Goal: Task Accomplishment & Management: Manage account settings

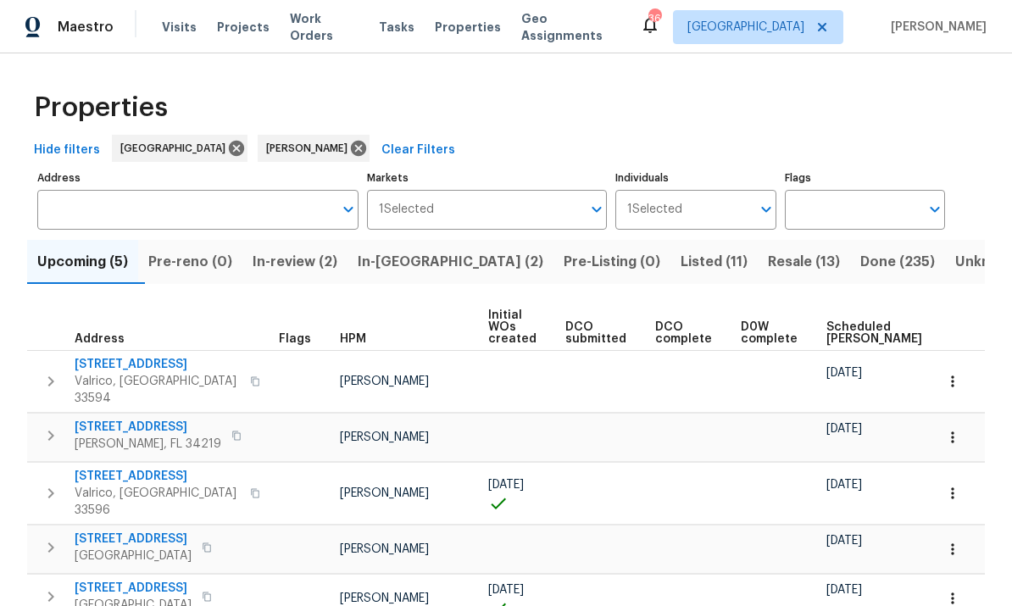
click at [398, 263] on span "In-[GEOGRAPHIC_DATA] (2)" at bounding box center [451, 262] width 186 height 24
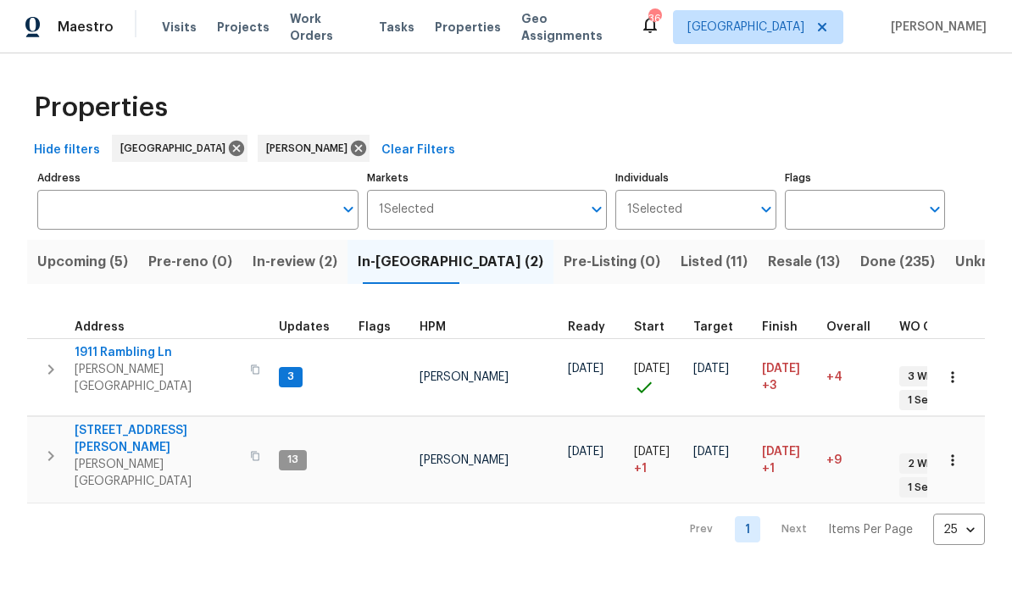
click at [125, 422] on span "1109 Bryan Rd" at bounding box center [157, 439] width 165 height 34
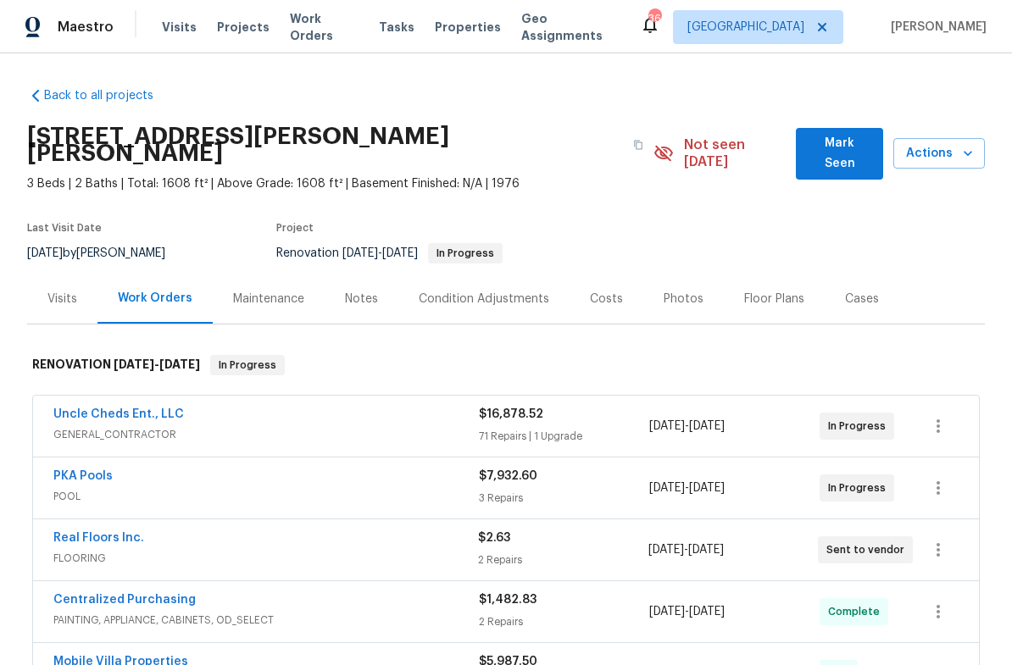
click at [364, 291] on div "Notes" at bounding box center [361, 299] width 33 height 17
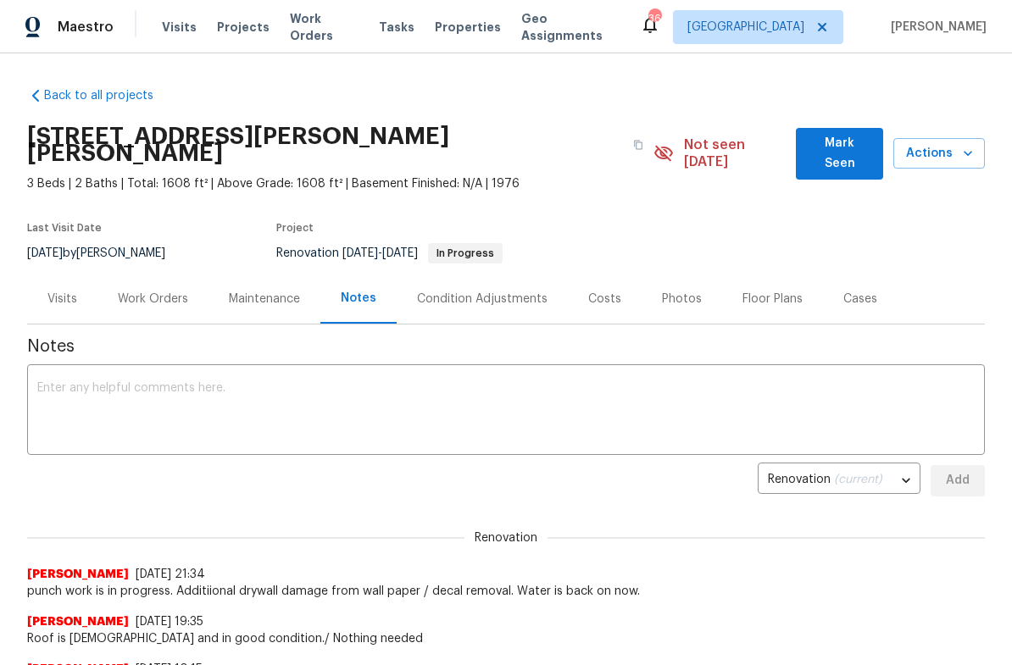
click at [513, 399] on textarea at bounding box center [505, 411] width 937 height 59
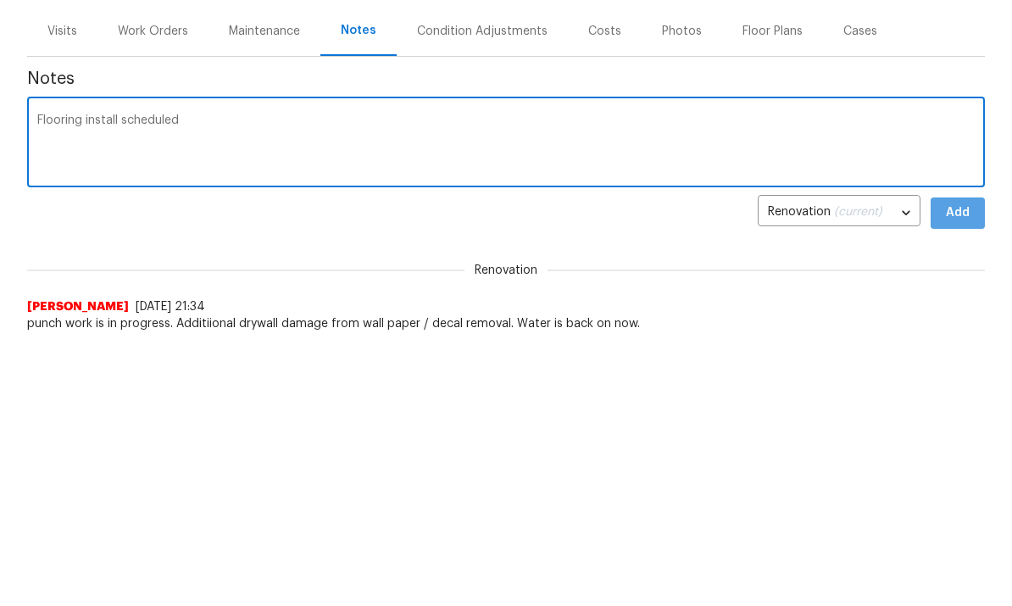
type textarea "Flooring install scheduled"
click at [957, 470] on span "Add" at bounding box center [957, 480] width 27 height 21
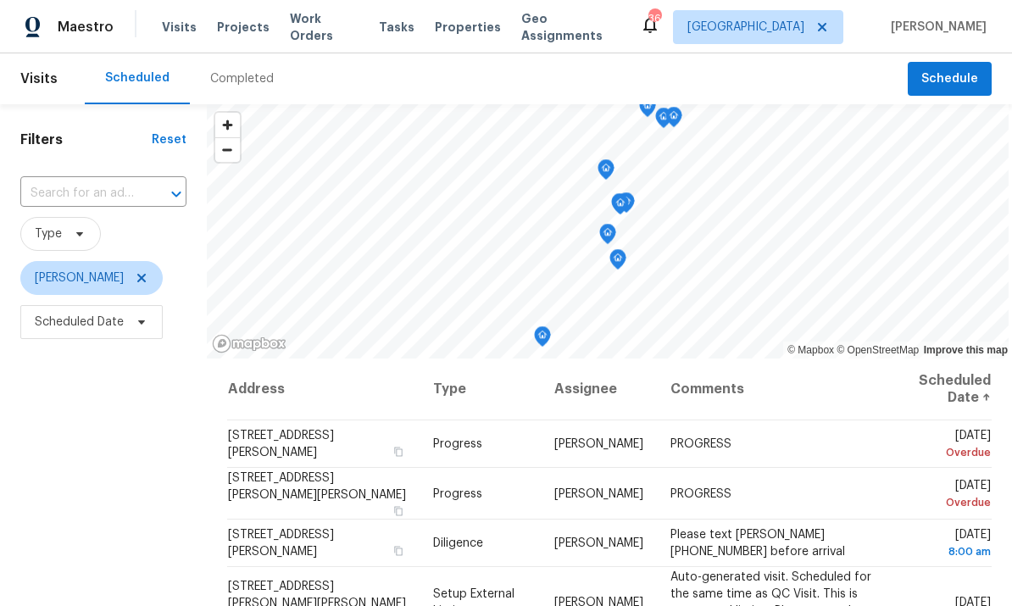
click at [0, 0] on icon at bounding box center [0, 0] width 0 height 0
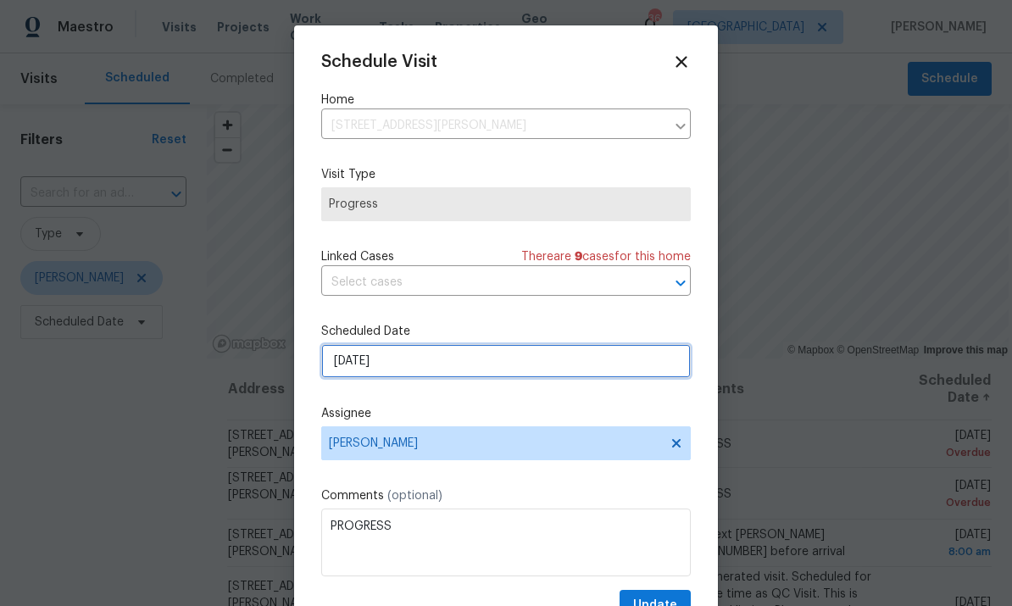
click at [485, 363] on input "10/8/2025" at bounding box center [505, 361] width 369 height 34
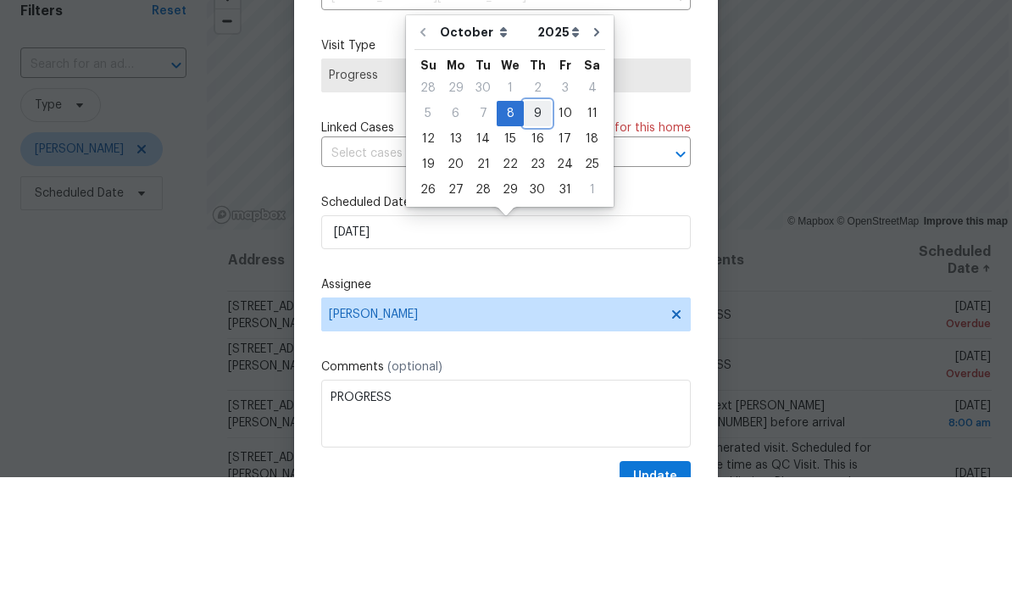
click at [540, 230] on div "9" at bounding box center [537, 242] width 27 height 24
type input "10/9/2025"
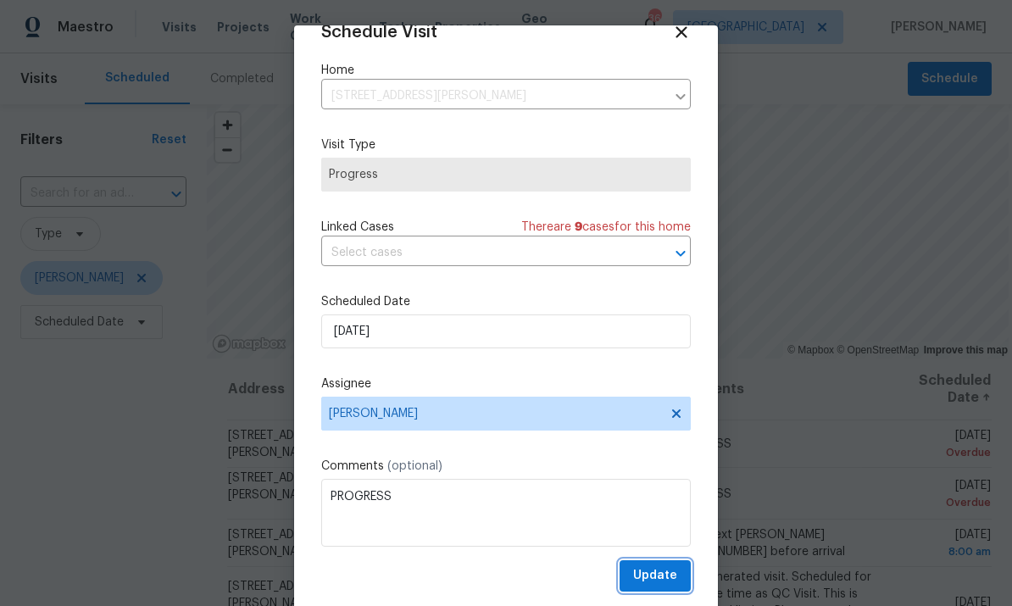
click at [671, 578] on span "Update" at bounding box center [655, 575] width 44 height 21
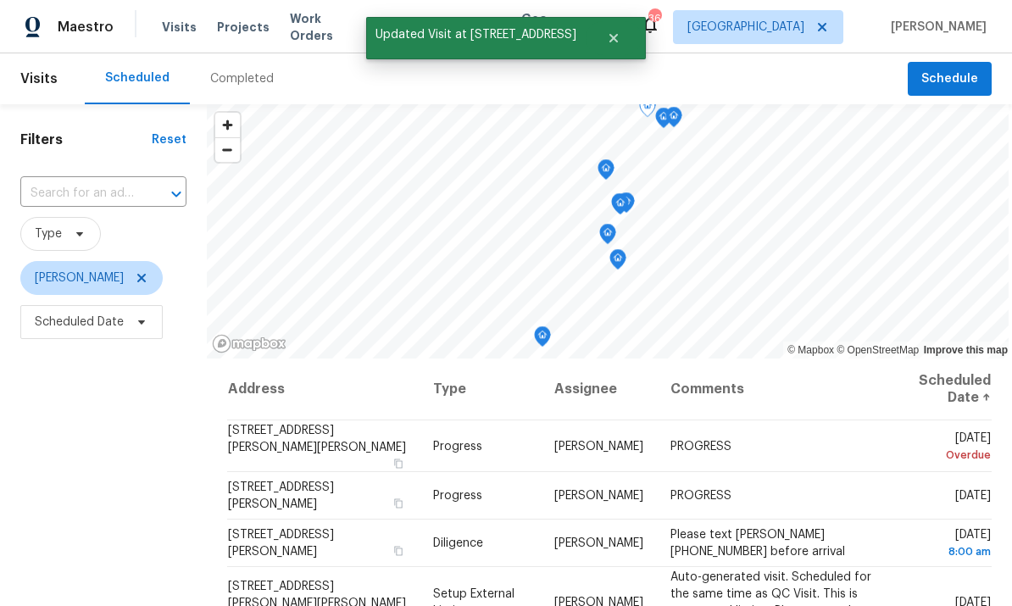
click at [0, 0] on icon at bounding box center [0, 0] width 0 height 0
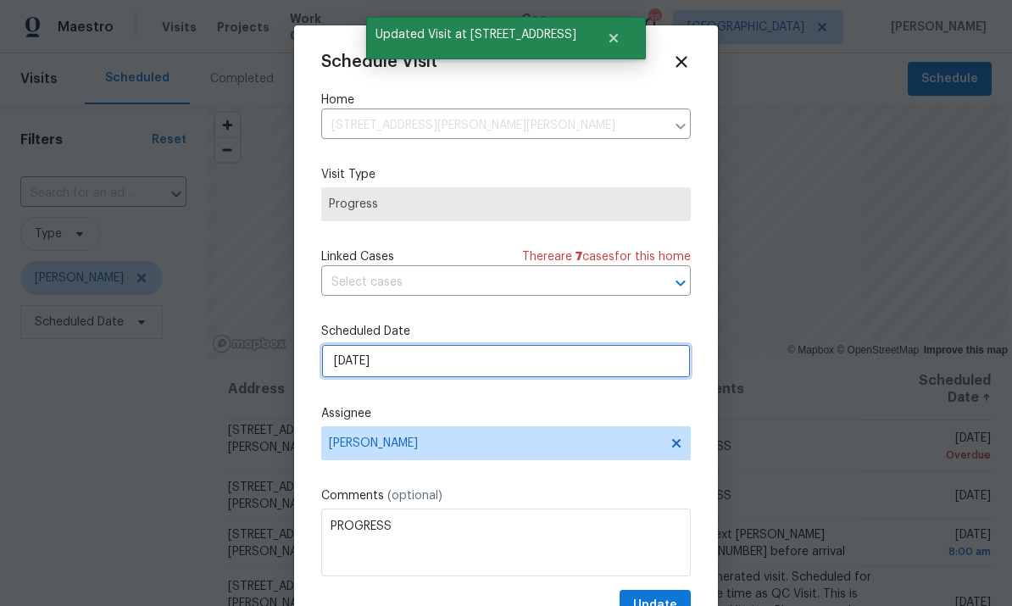
click at [584, 352] on input "10/8/2025" at bounding box center [505, 361] width 369 height 34
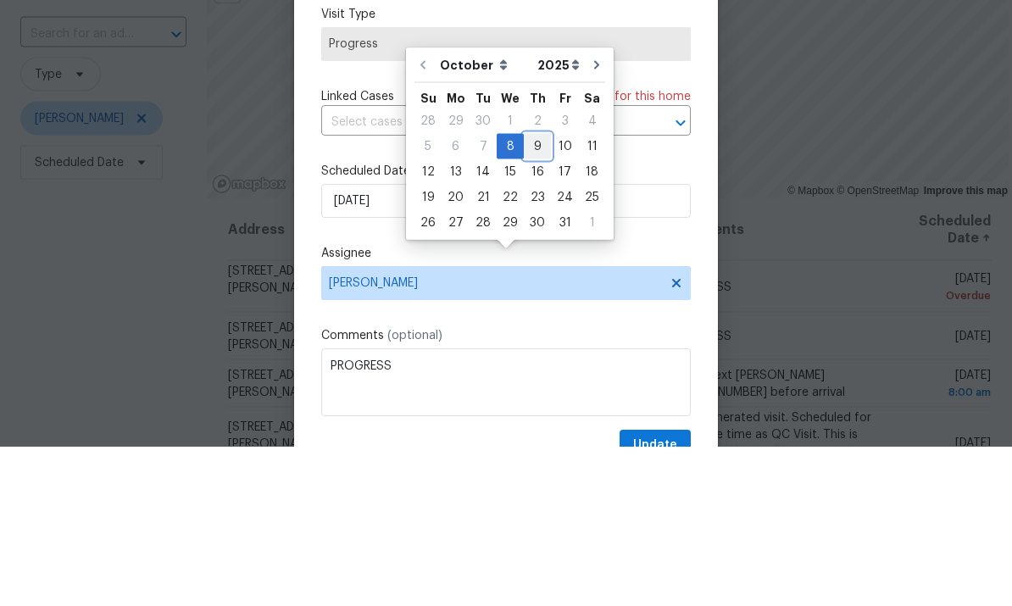
click at [535, 294] on div "9" at bounding box center [537, 306] width 27 height 24
type input "10/9/2025"
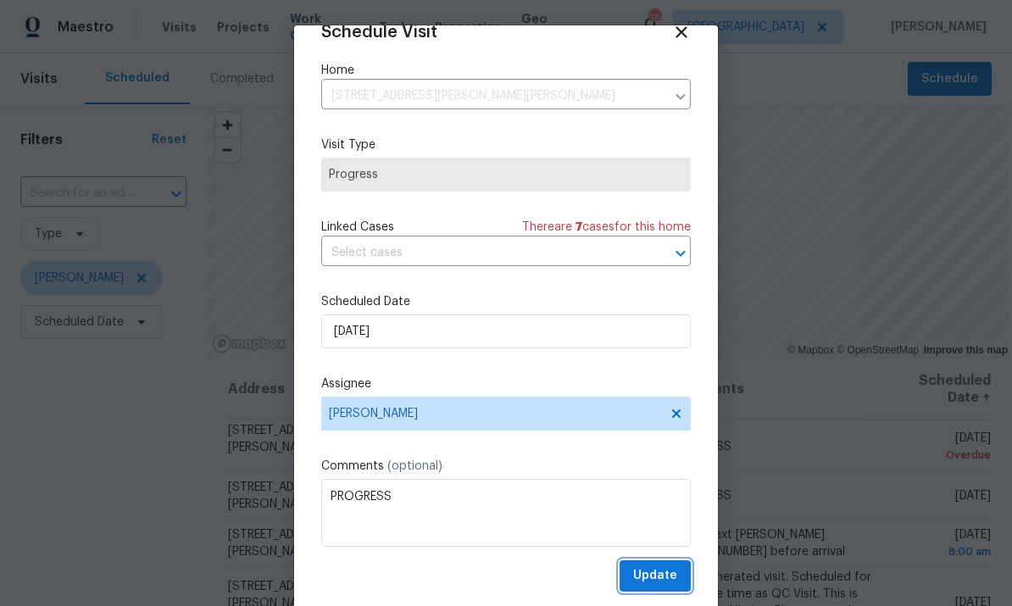
click at [667, 578] on span "Update" at bounding box center [655, 575] width 44 height 21
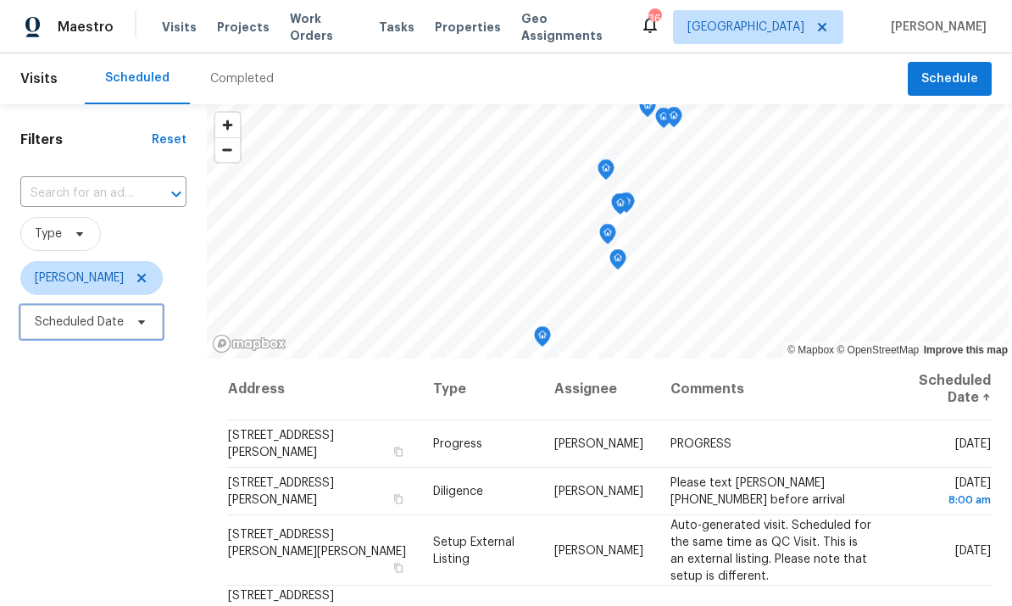
click at [98, 305] on span "Scheduled Date" at bounding box center [91, 322] width 142 height 34
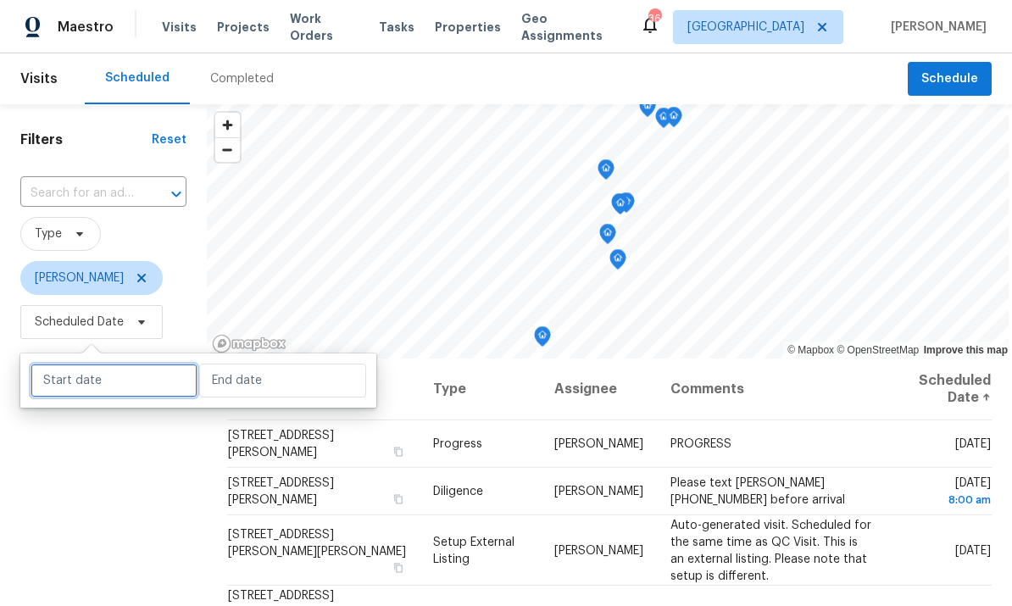
click at [91, 363] on input "text" at bounding box center [113, 380] width 167 height 34
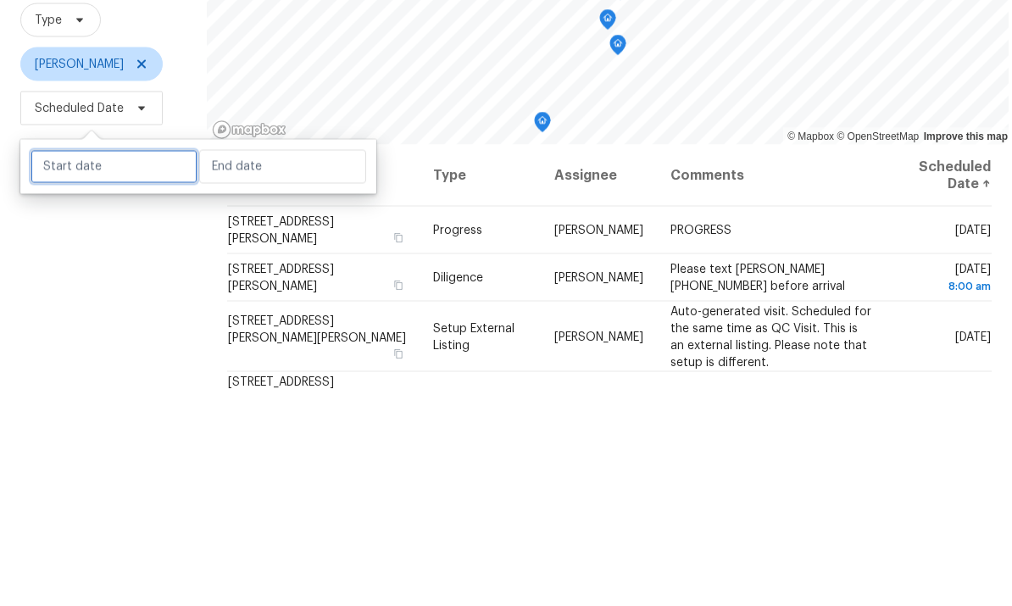
select select "9"
select select "2025"
select select "10"
select select "2025"
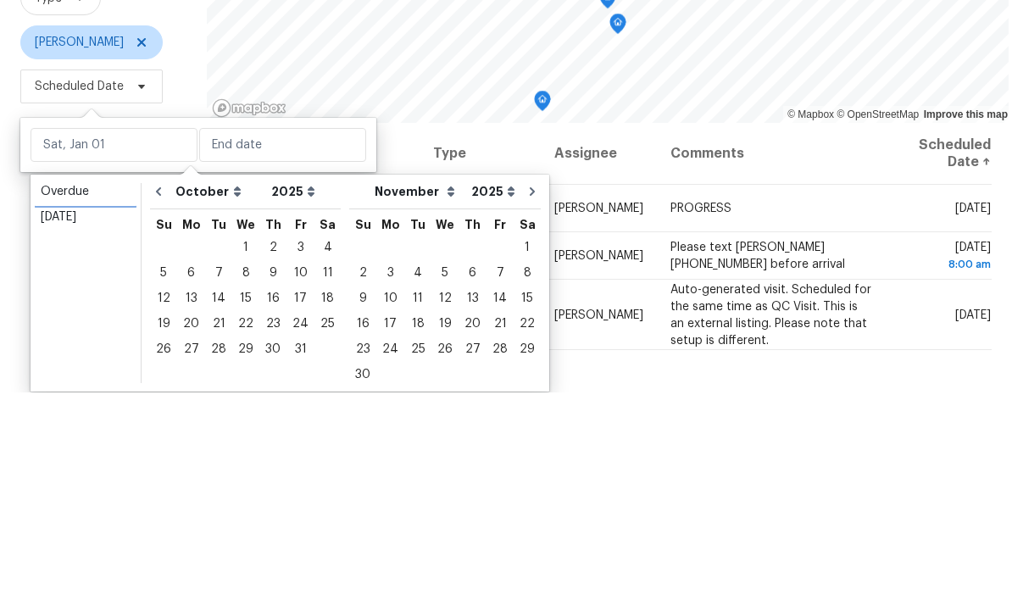
click at [86, 397] on div "Overdue" at bounding box center [86, 405] width 90 height 17
type input "Tue, Sep 09"
type input "Wed, Oct 08"
select select "8"
select select "9"
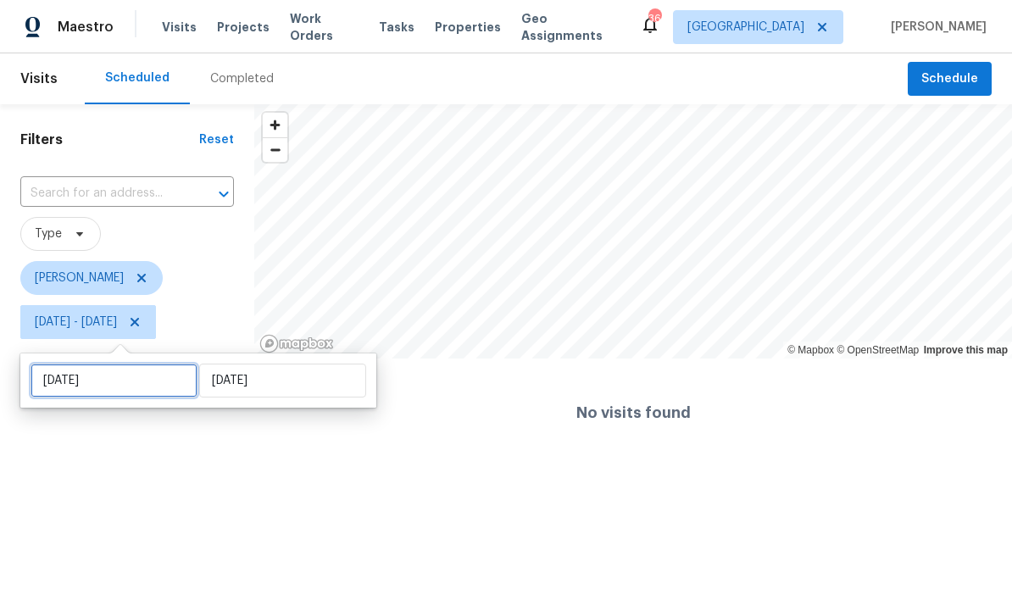
click at [114, 380] on input "Tue, Sep 09" at bounding box center [113, 380] width 167 height 34
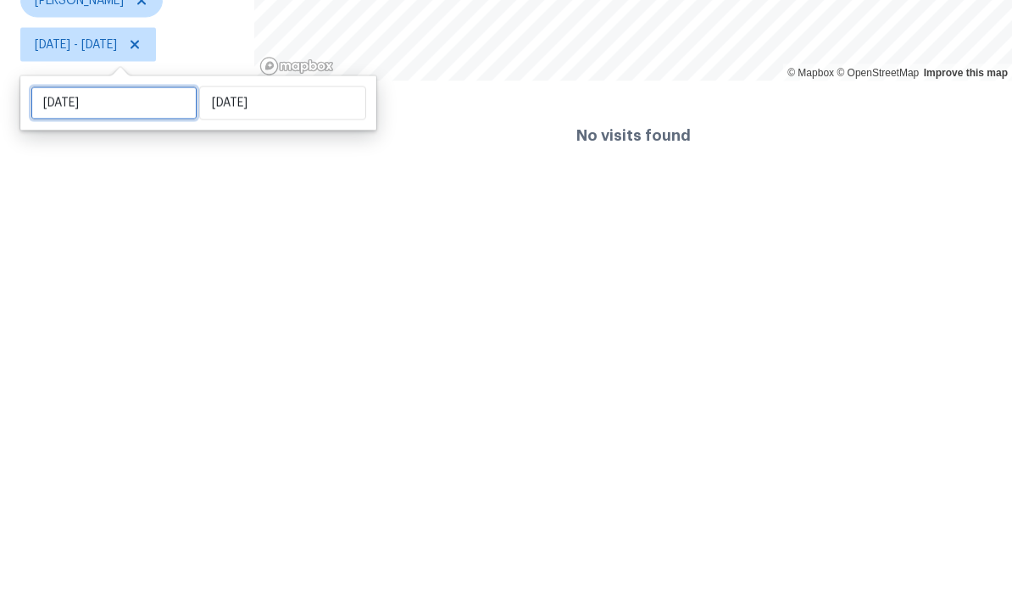
select select "8"
select select "2025"
select select "9"
select select "2025"
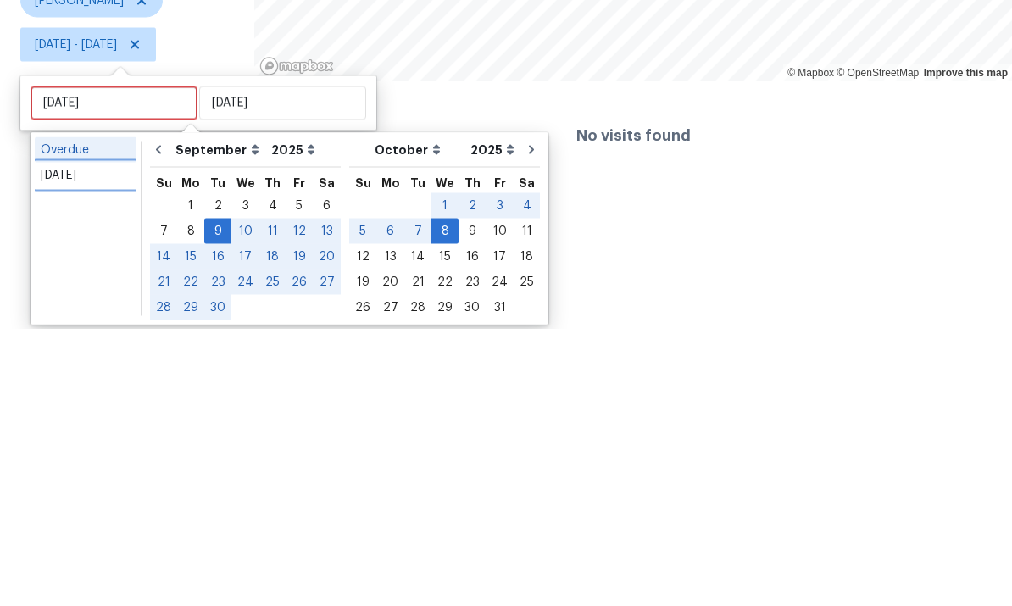
click at [83, 444] on div "Today" at bounding box center [86, 452] width 90 height 17
type input "Thu, Oct 09"
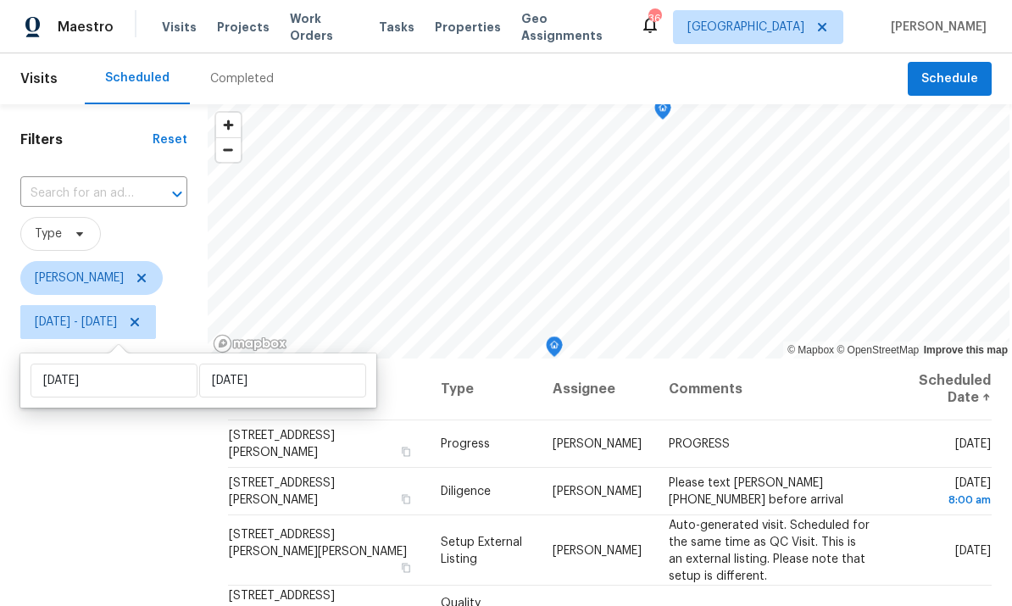
click at [984, 399] on th "Scheduled Date ↑" at bounding box center [938, 389] width 108 height 62
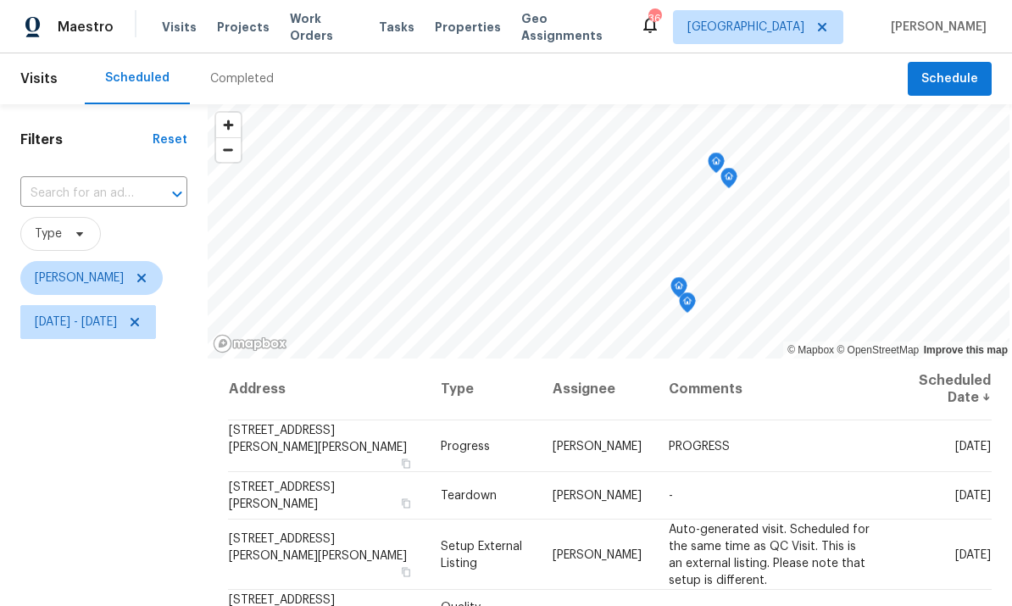
click at [695, 308] on icon "Map marker" at bounding box center [686, 302] width 15 height 19
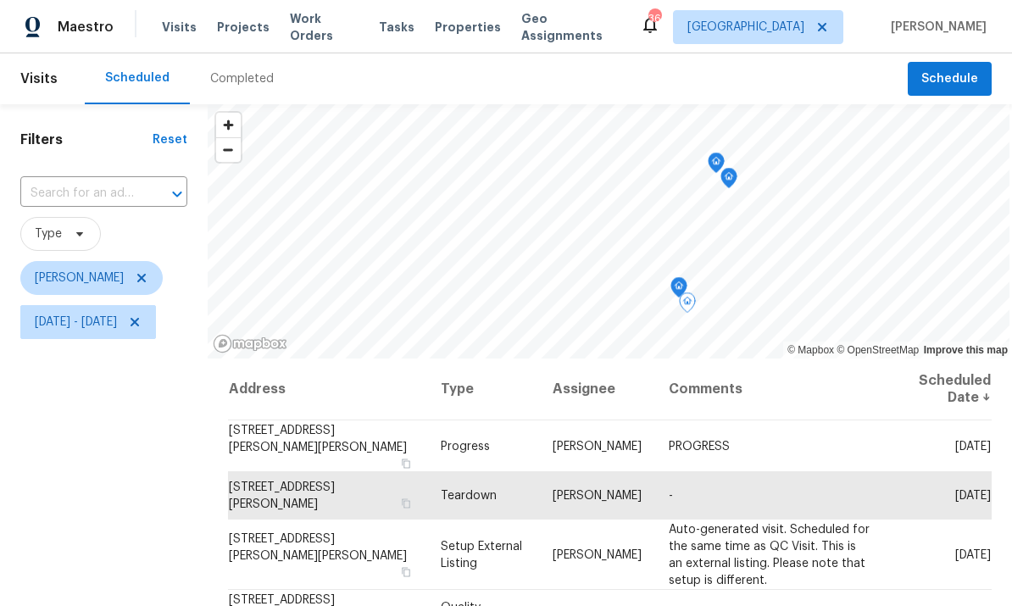
click at [686, 280] on icon "Map marker" at bounding box center [678, 287] width 15 height 19
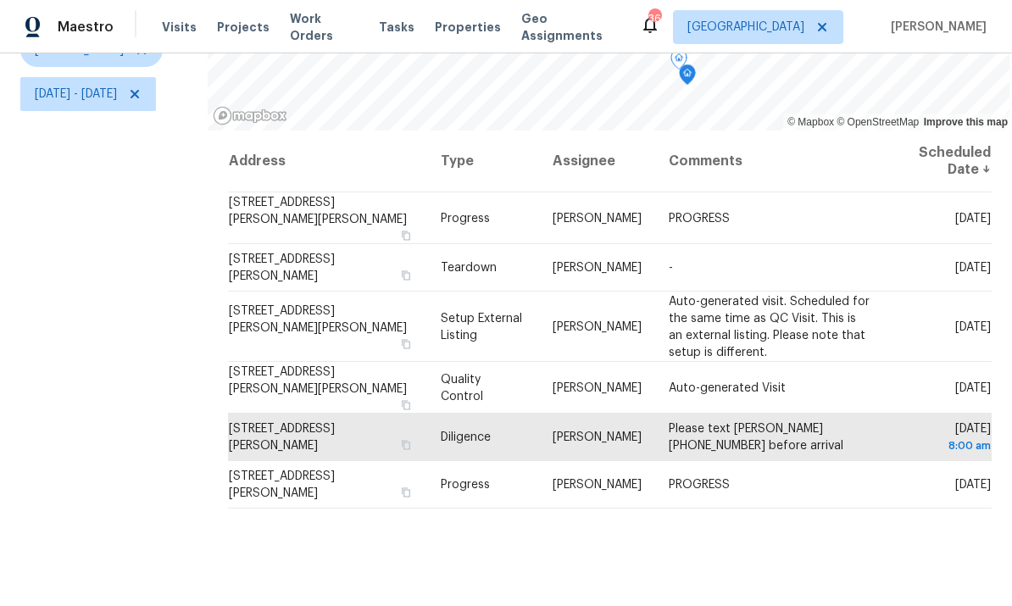
scroll to position [225, 0]
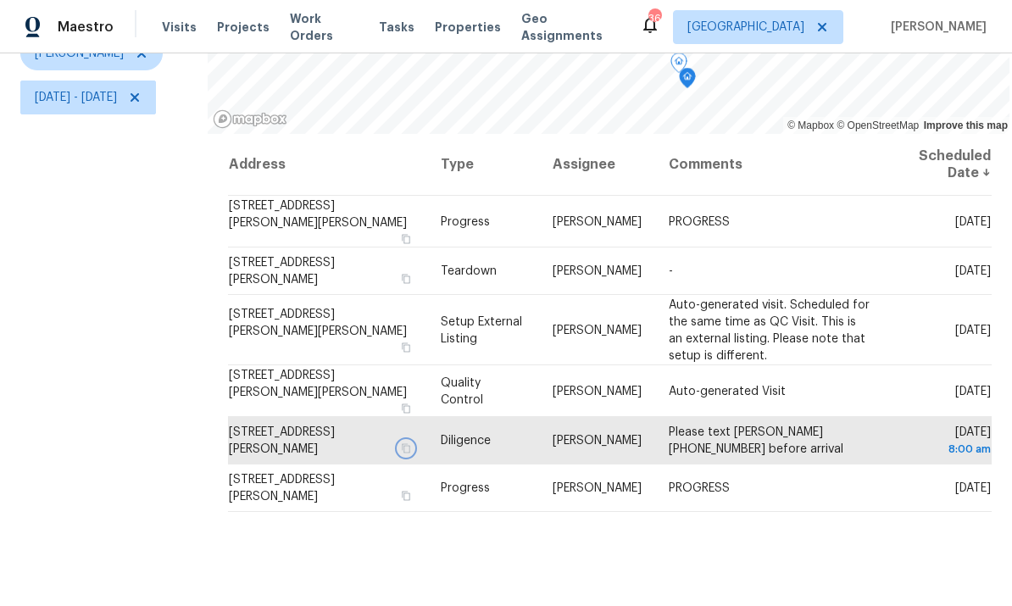
click at [413, 441] on button "button" at bounding box center [405, 448] width 15 height 15
click at [427, 446] on td "9406 Lamine Way, Parrish, FL 34219" at bounding box center [327, 440] width 199 height 47
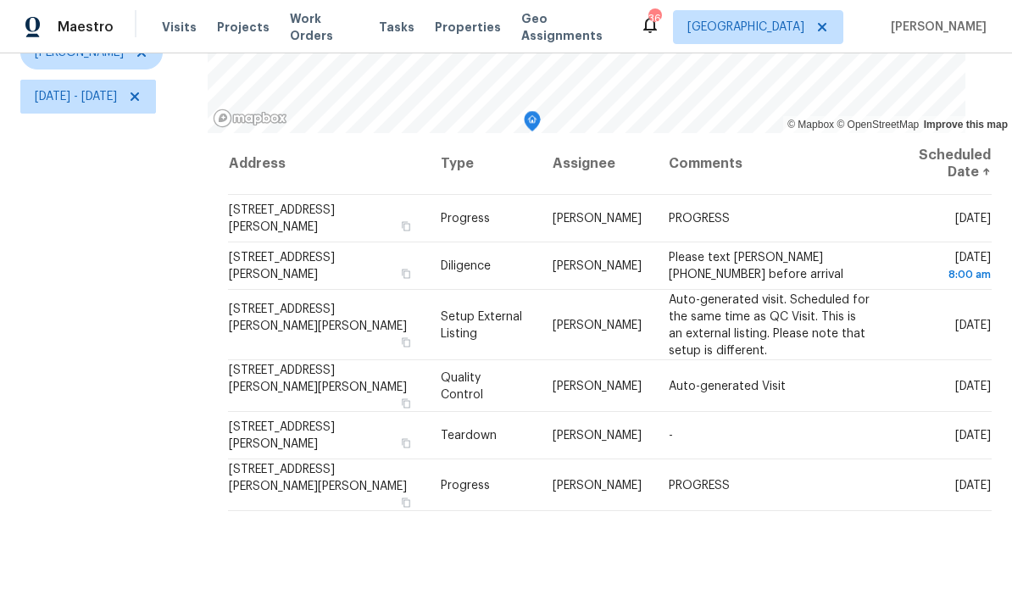
scroll to position [225, 0]
click at [413, 278] on button "button" at bounding box center [405, 274] width 15 height 15
click at [411, 439] on icon "button" at bounding box center [406, 444] width 10 height 10
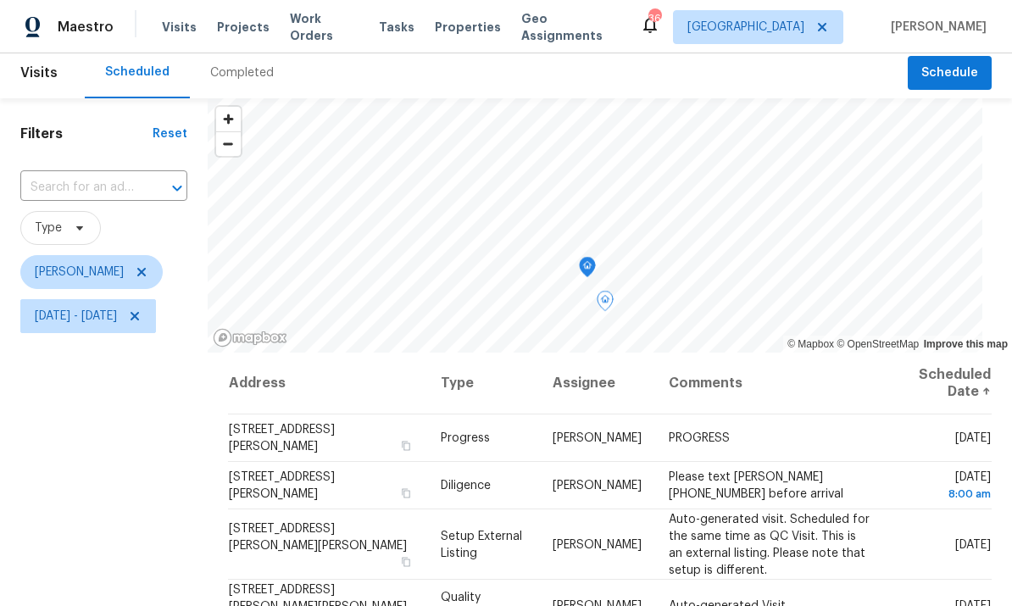
scroll to position [6, 0]
click at [539, 283] on icon "Map marker" at bounding box center [530, 276] width 17 height 21
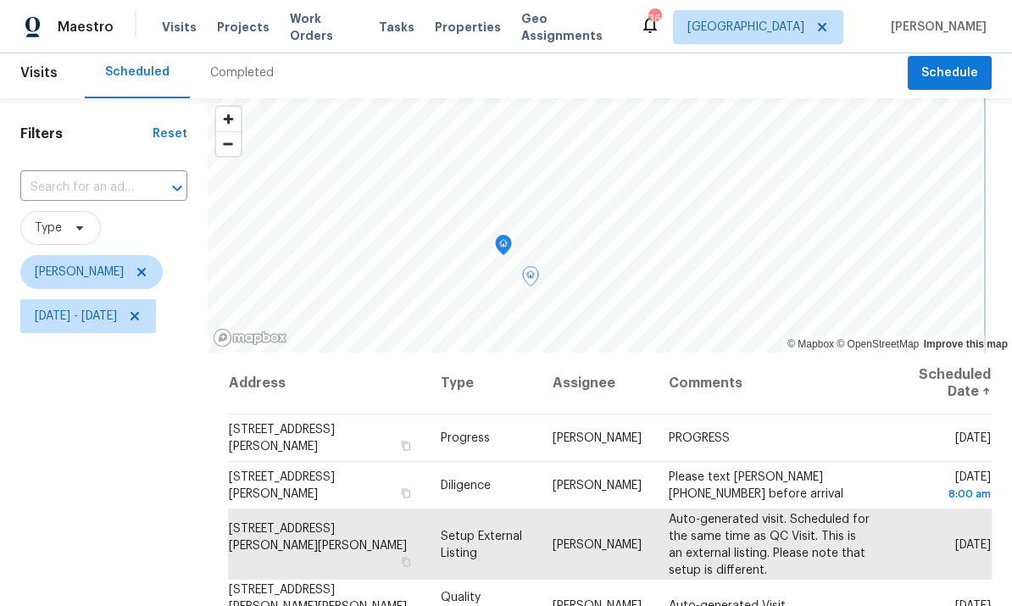
click at [511, 248] on icon "Map marker" at bounding box center [503, 245] width 15 height 19
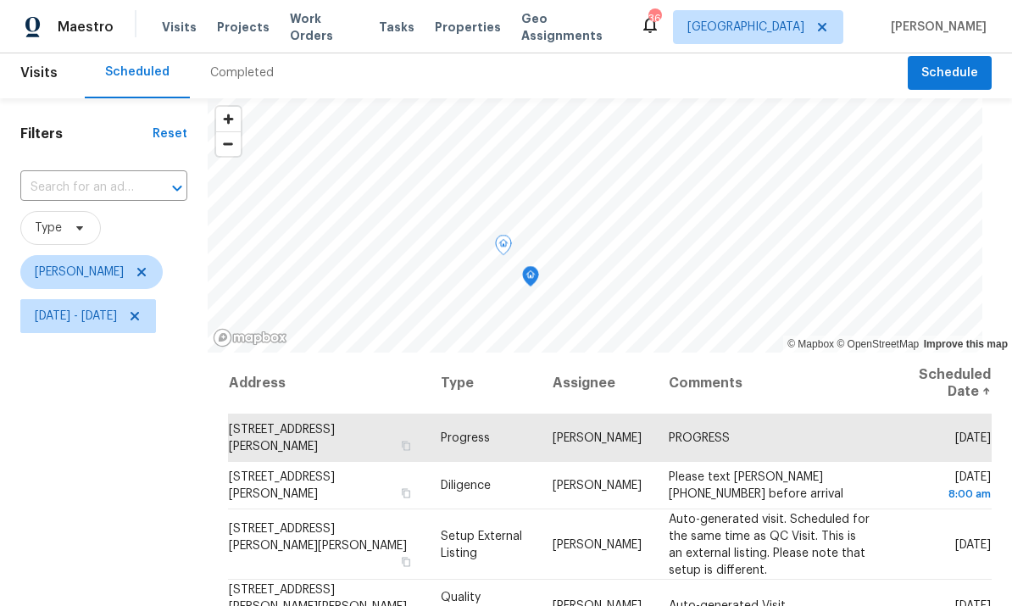
click at [132, 476] on div "Filters Reset ​ Type Paul Springer Thu, Oct 09 - Thu, Oct 09" at bounding box center [104, 467] width 208 height 739
click at [413, 446] on button "button" at bounding box center [405, 445] width 15 height 15
click at [410, 446] on icon "button" at bounding box center [406, 445] width 8 height 9
click at [538, 280] on icon "Map marker" at bounding box center [530, 276] width 15 height 19
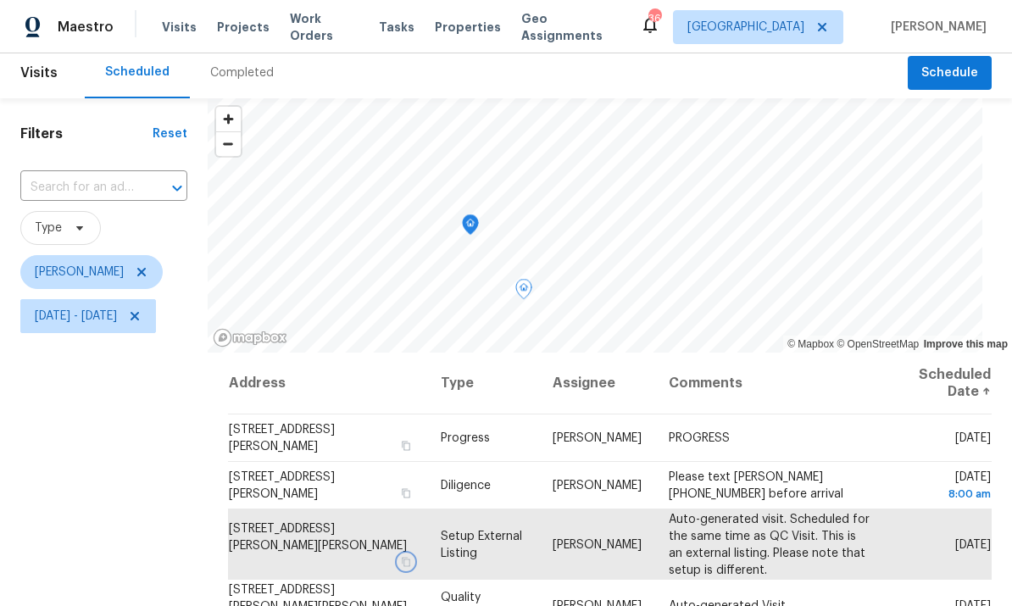
click at [411, 556] on icon "button" at bounding box center [406, 561] width 10 height 10
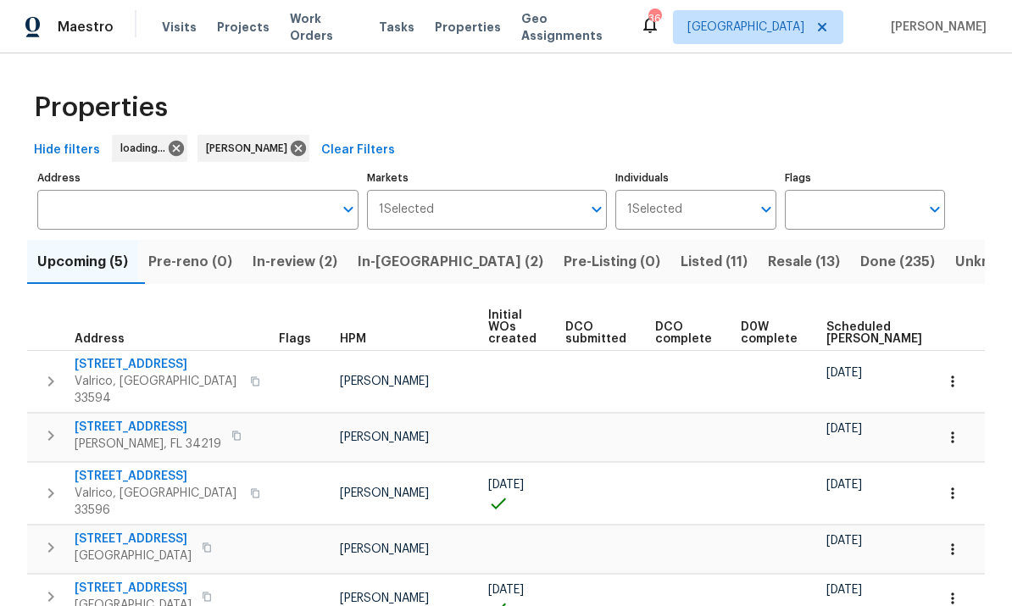
click at [670, 276] on button "Listed (11)" at bounding box center [713, 262] width 87 height 44
